Goal: Transaction & Acquisition: Obtain resource

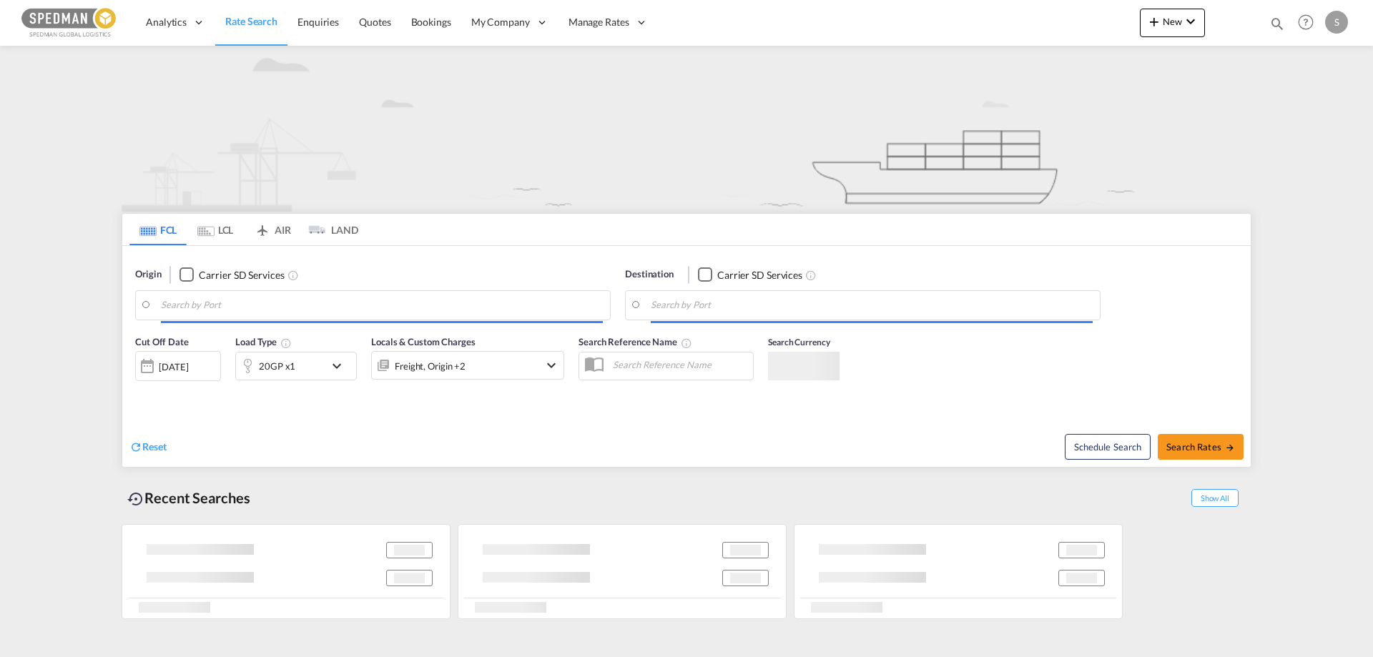
type input "[GEOGRAPHIC_DATA], DKFRC"
type input "[GEOGRAPHIC_DATA], [GEOGRAPHIC_DATA], USHOU"
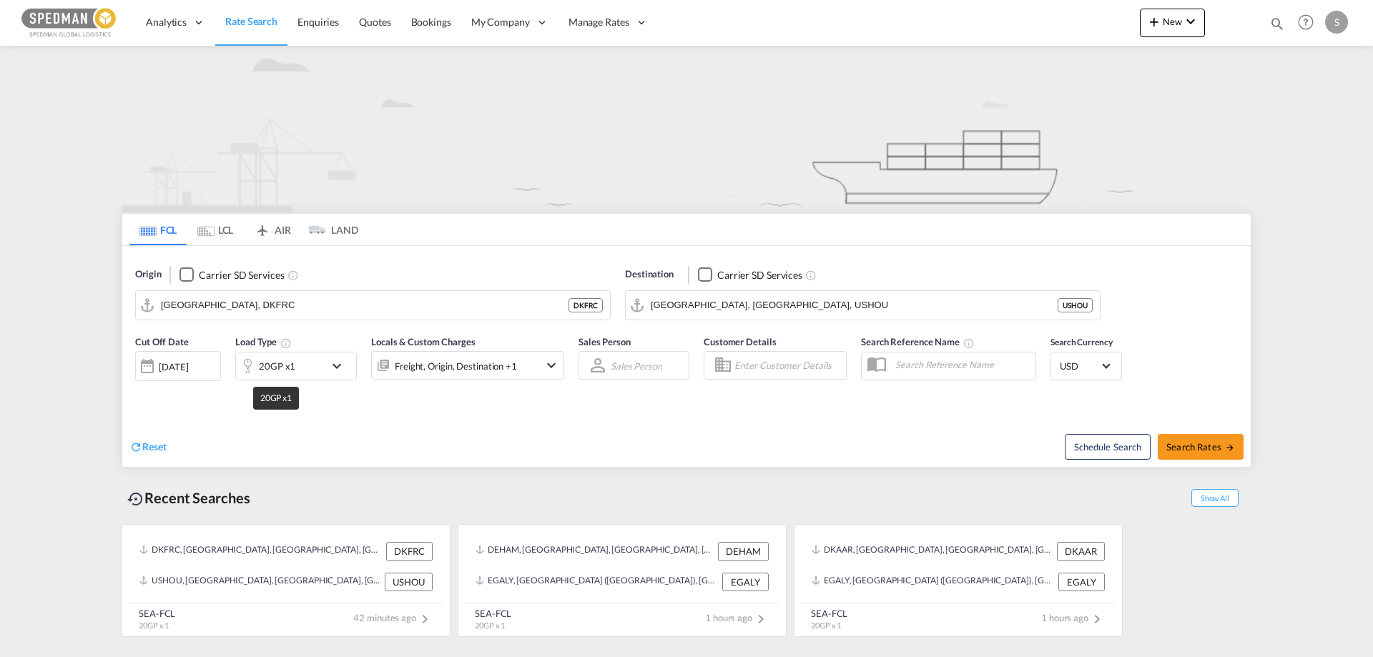
click at [289, 370] on div "20GP x1" at bounding box center [277, 366] width 36 height 20
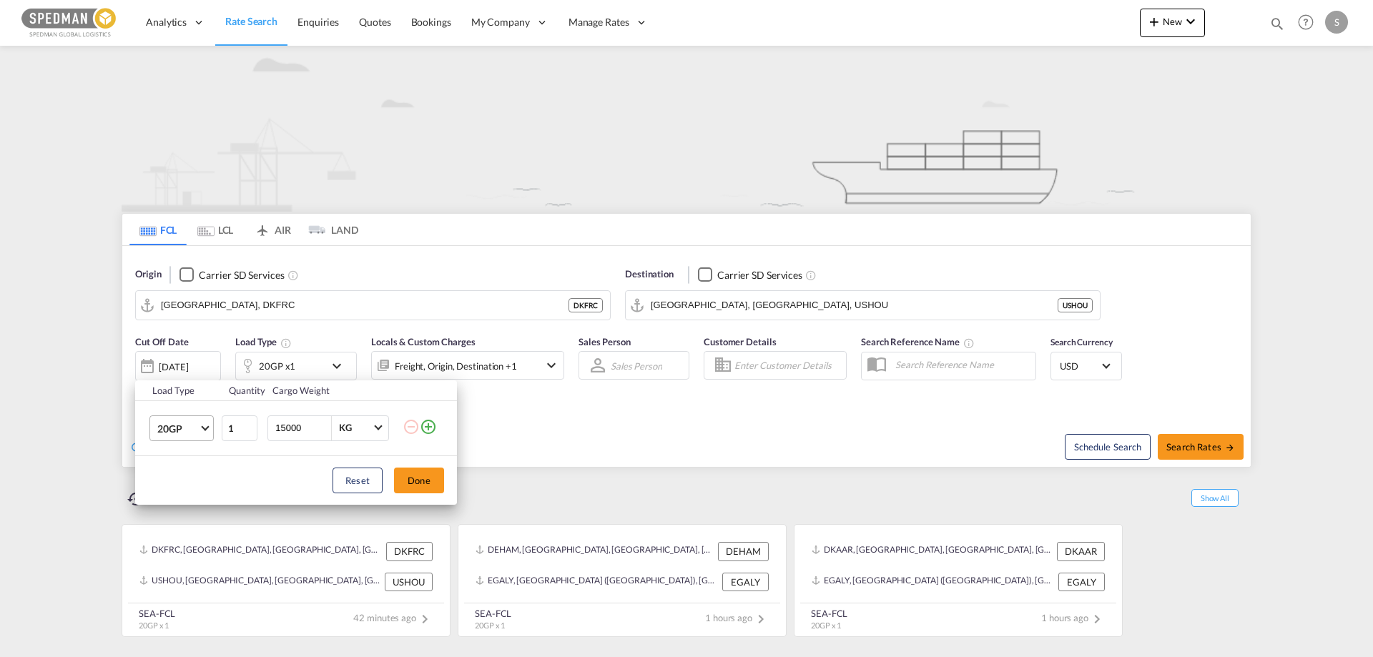
click at [182, 429] on span "20GP" at bounding box center [177, 429] width 41 height 14
click at [186, 491] on md-option "40HC" at bounding box center [194, 497] width 97 height 34
click at [410, 485] on button "Done" at bounding box center [419, 481] width 50 height 26
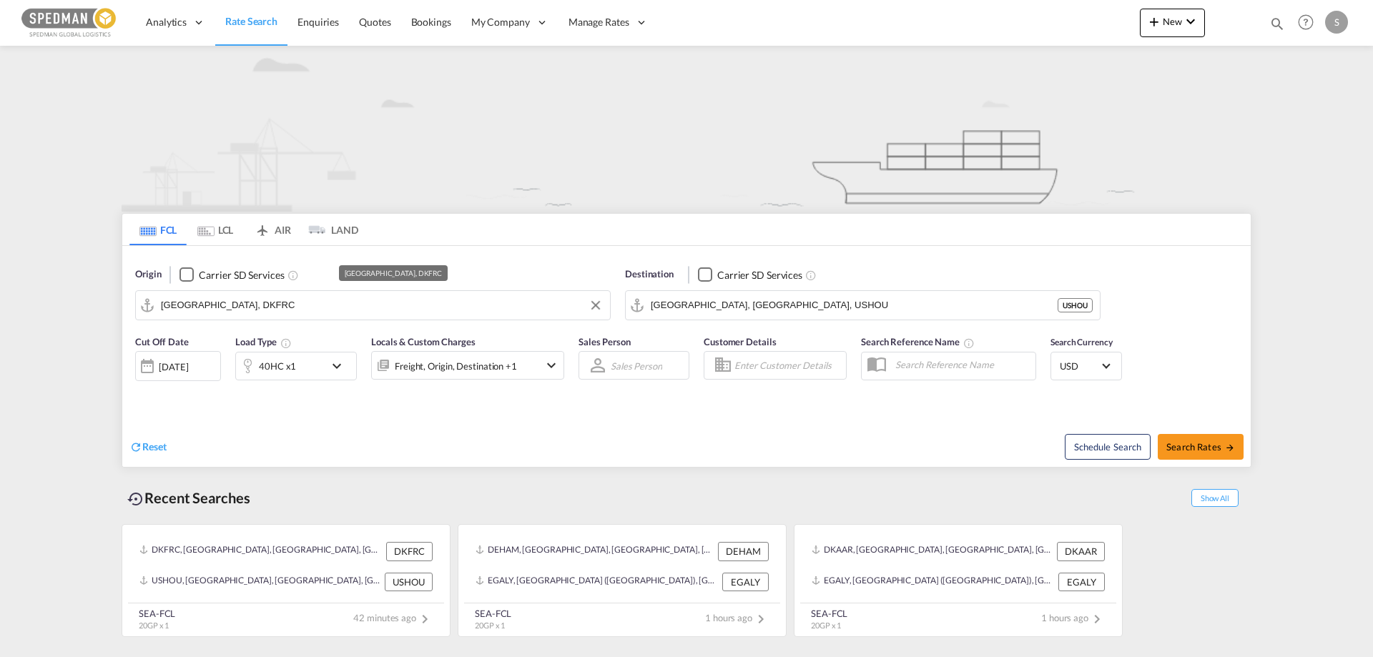
click at [258, 309] on input "[GEOGRAPHIC_DATA], DKFRC" at bounding box center [382, 305] width 442 height 21
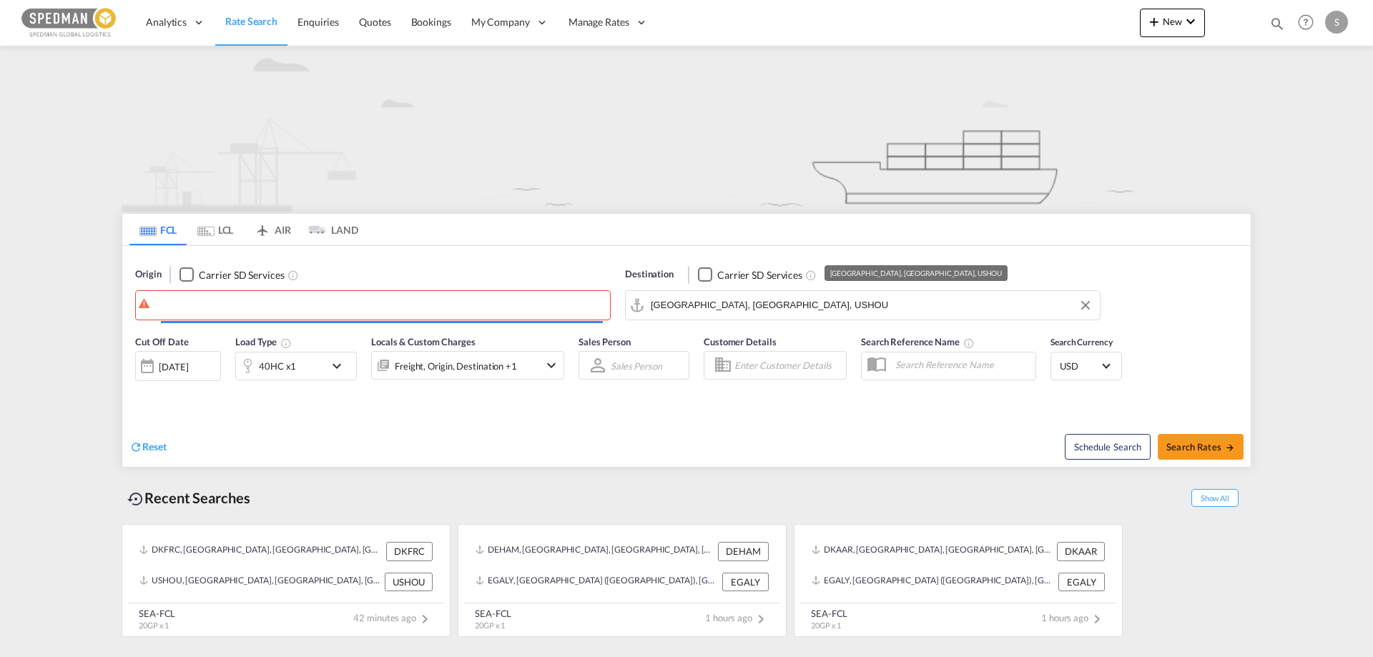
click at [651, 310] on input "[GEOGRAPHIC_DATA], [GEOGRAPHIC_DATA], USHOU" at bounding box center [872, 305] width 442 height 21
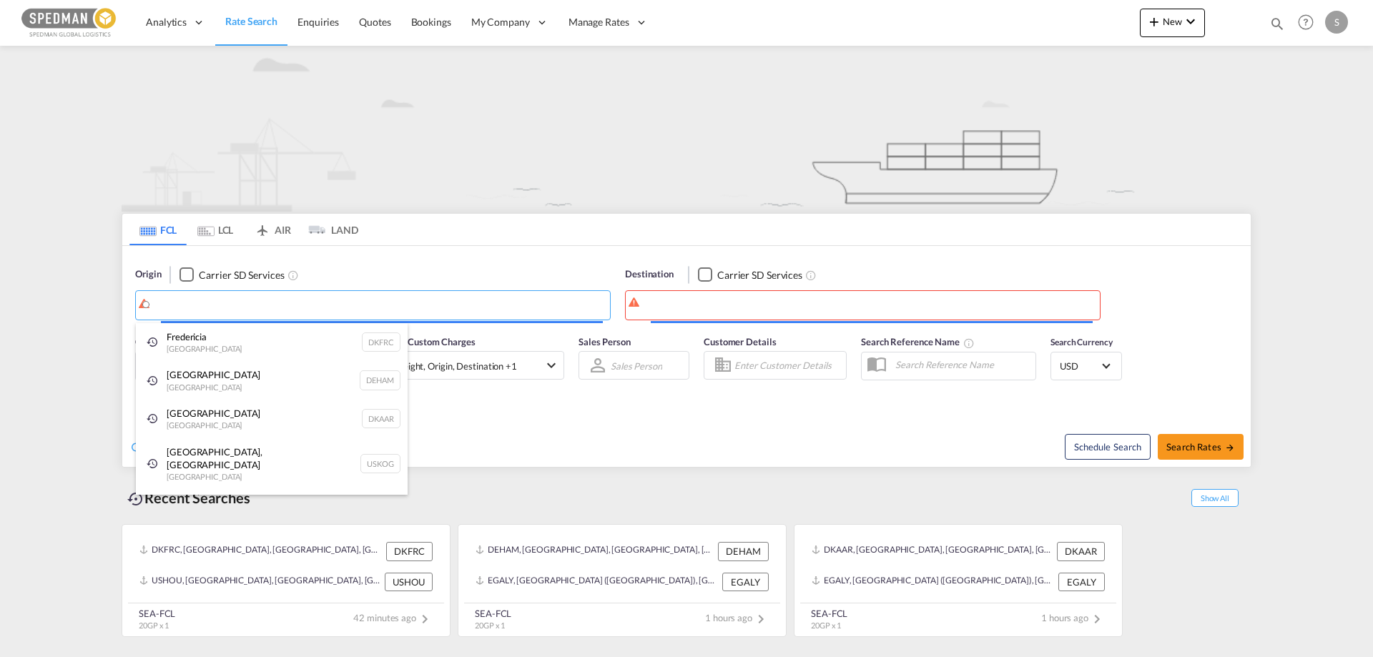
click at [197, 297] on body "Analytics Reports Dashboard Rate Search Enquiries Quotes Bookings" at bounding box center [686, 328] width 1373 height 657
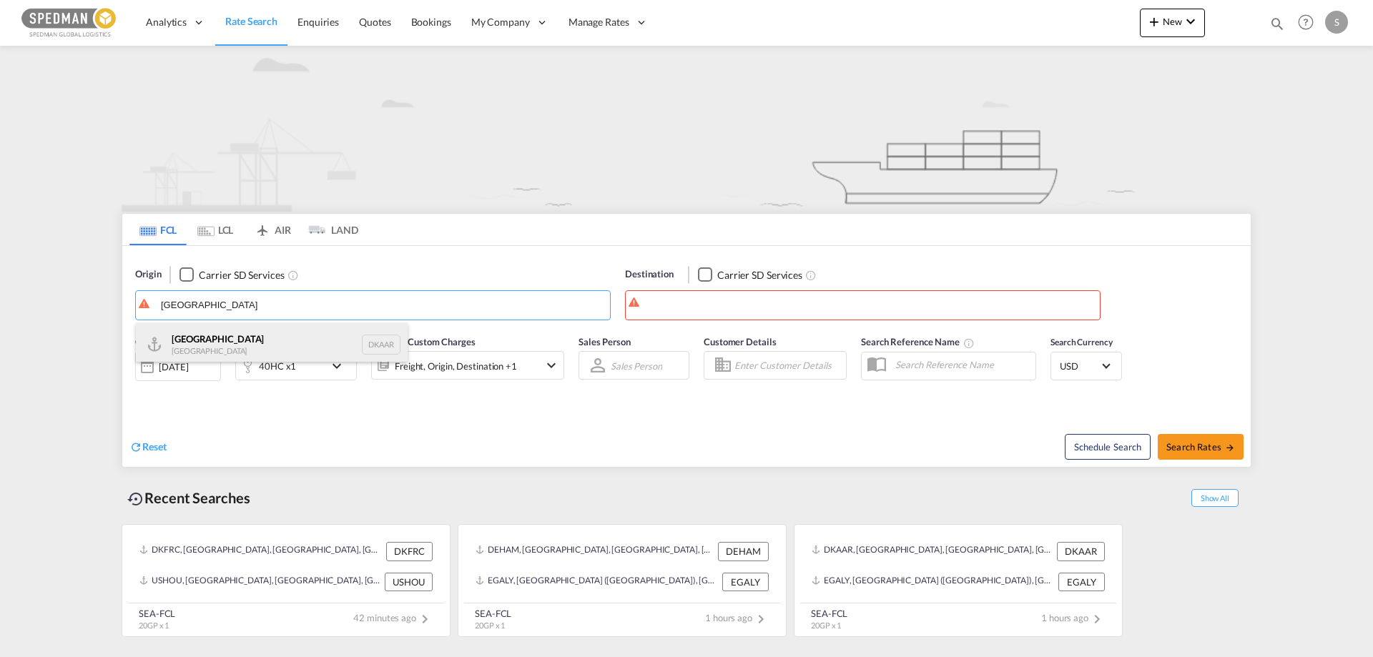
click at [186, 334] on div "Aarhus [GEOGRAPHIC_DATA] DKAAR" at bounding box center [272, 344] width 272 height 43
type input "[GEOGRAPHIC_DATA], [GEOGRAPHIC_DATA]"
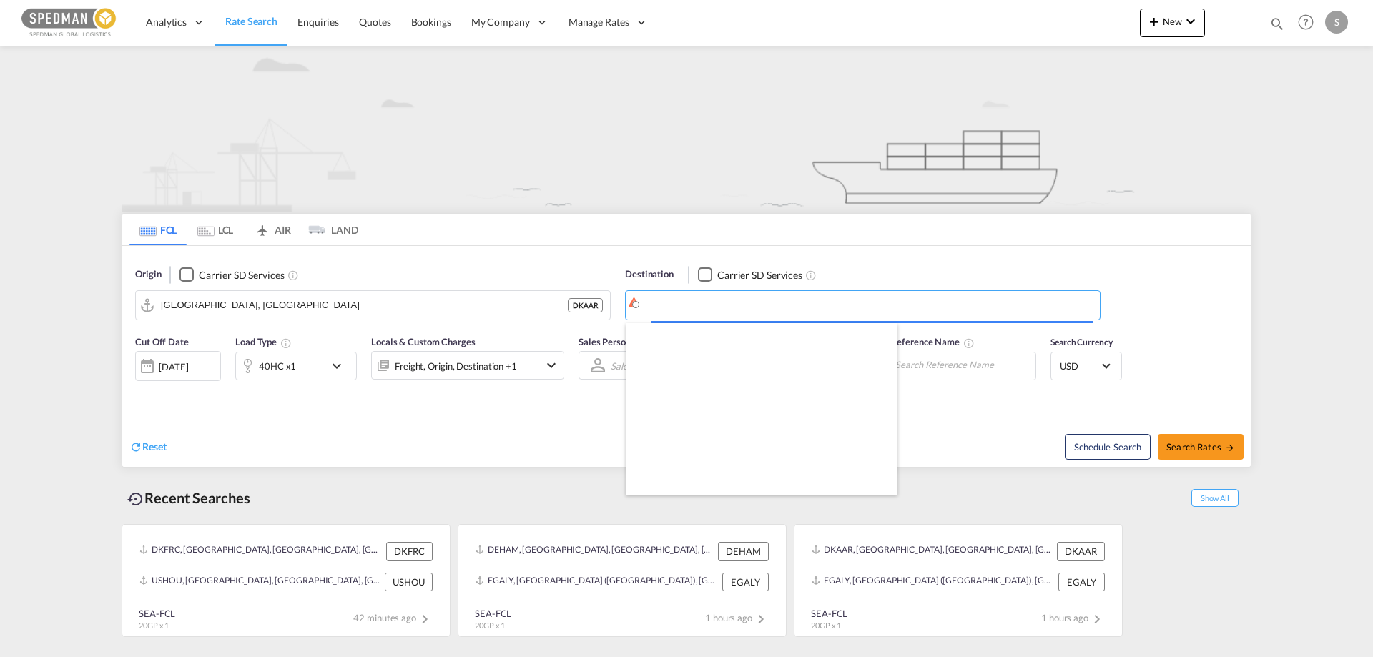
click at [689, 309] on body "Analytics Reports Dashboard Rate Search Enquiries Quotes Bookings" at bounding box center [686, 328] width 1373 height 657
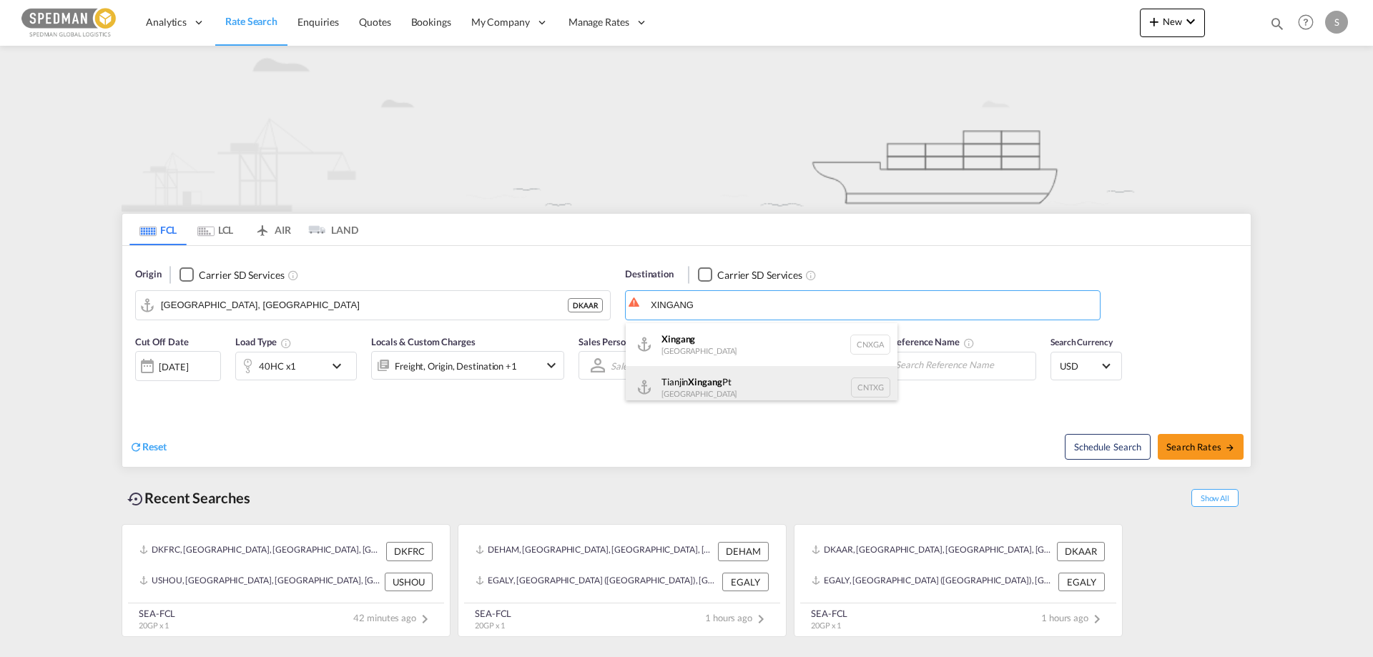
click at [694, 383] on div "Tianjin Xingang Pt China CNTXG" at bounding box center [762, 387] width 272 height 43
type input "Tianjin Xingang Pt, CNTXG"
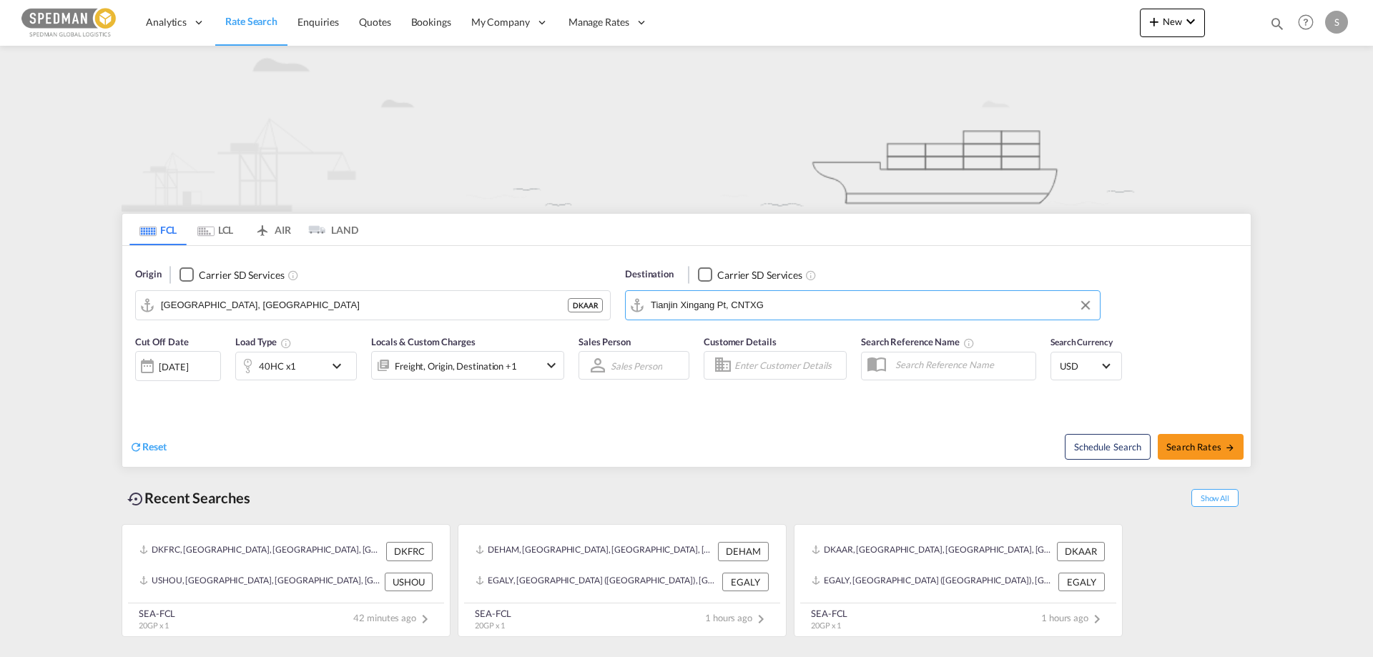
click at [719, 437] on div "Schedule Search Search Rates" at bounding box center [970, 439] width 561 height 55
click at [1216, 442] on span "Search Rates" at bounding box center [1200, 446] width 69 height 11
type input "DKAAR to CNTXG / [DATE]"
